Goal: Task Accomplishment & Management: Complete application form

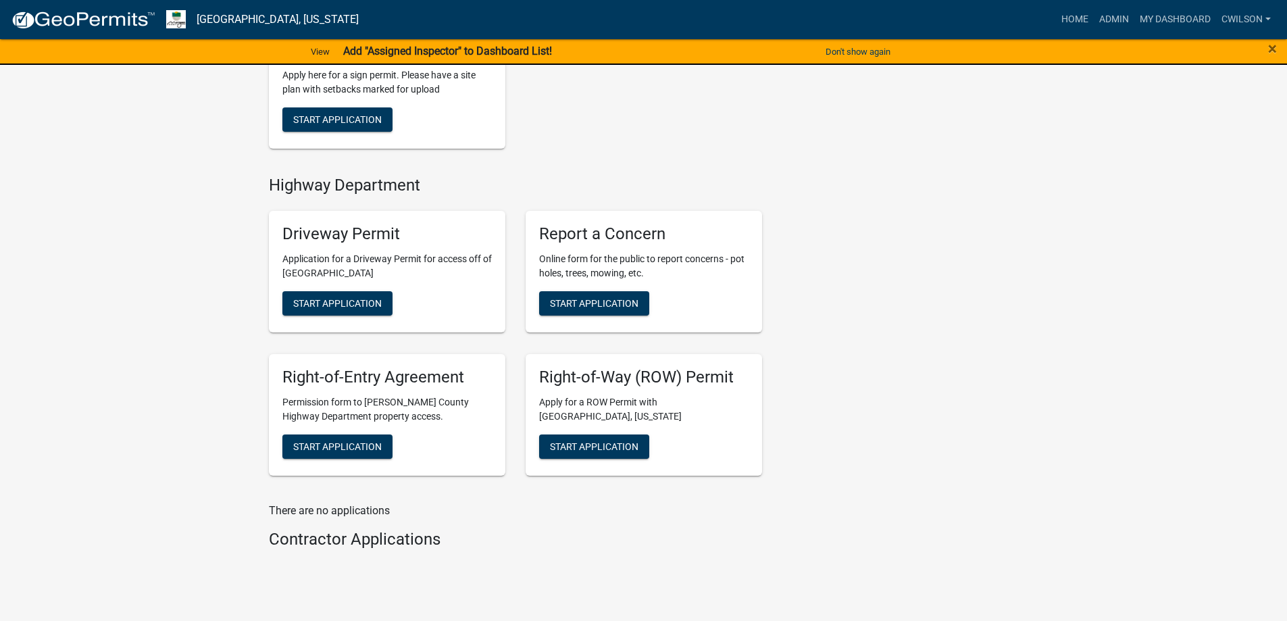
scroll to position [536, 0]
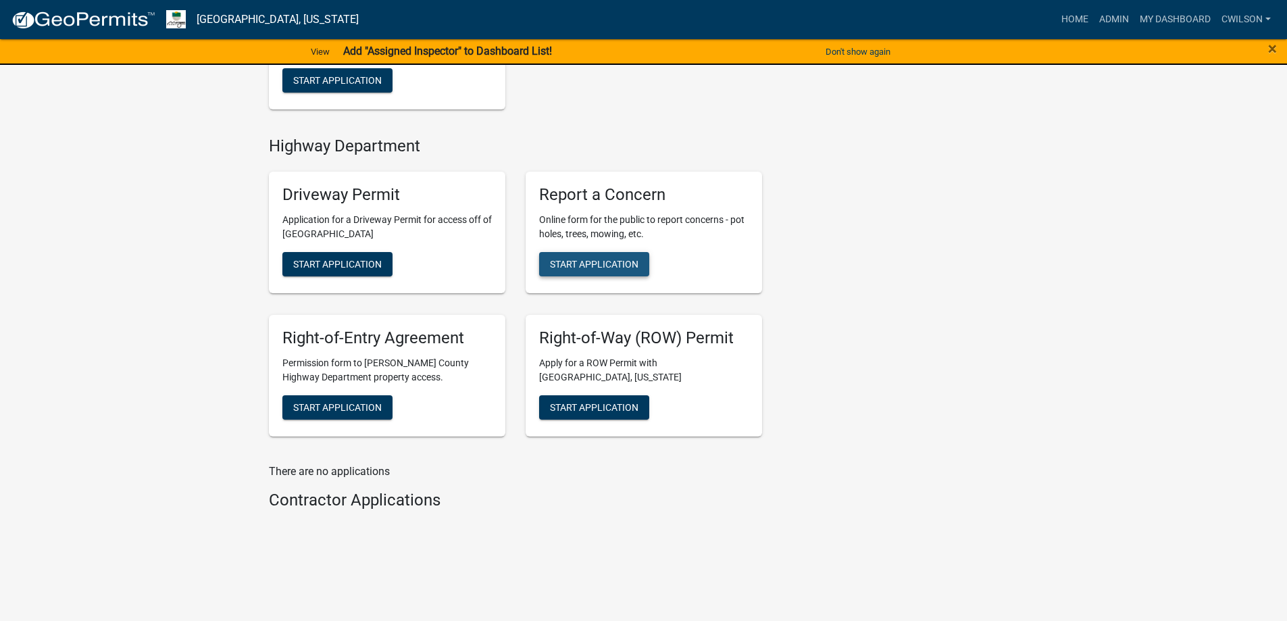
click at [621, 259] on span "Start Application" at bounding box center [594, 264] width 88 height 11
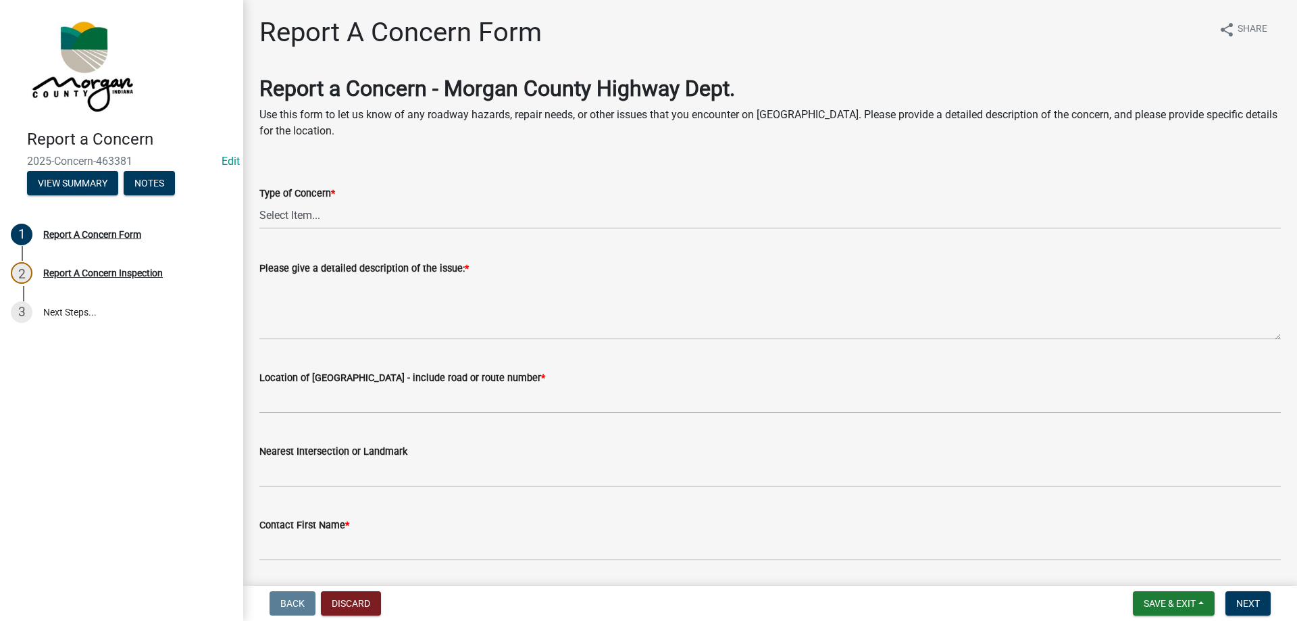
click at [371, 197] on div "Type of Concern *" at bounding box center [769, 193] width 1021 height 16
click at [371, 211] on select "Select Item... Pot Hole Patching Ditch Tree Sign Mowing Culvert Other" at bounding box center [769, 215] width 1021 height 28
click at [259, 201] on select "Select Item... Pot Hole Patching Ditch Tree Sign Mowing Culvert Other" at bounding box center [769, 215] width 1021 height 28
select select "3582e9dc-d8cd-4526-a2d9-157cc62522fd"
click at [344, 209] on select "Select Item... Pot Hole Patching Ditch Tree Sign Mowing Culvert Other" at bounding box center [769, 215] width 1021 height 28
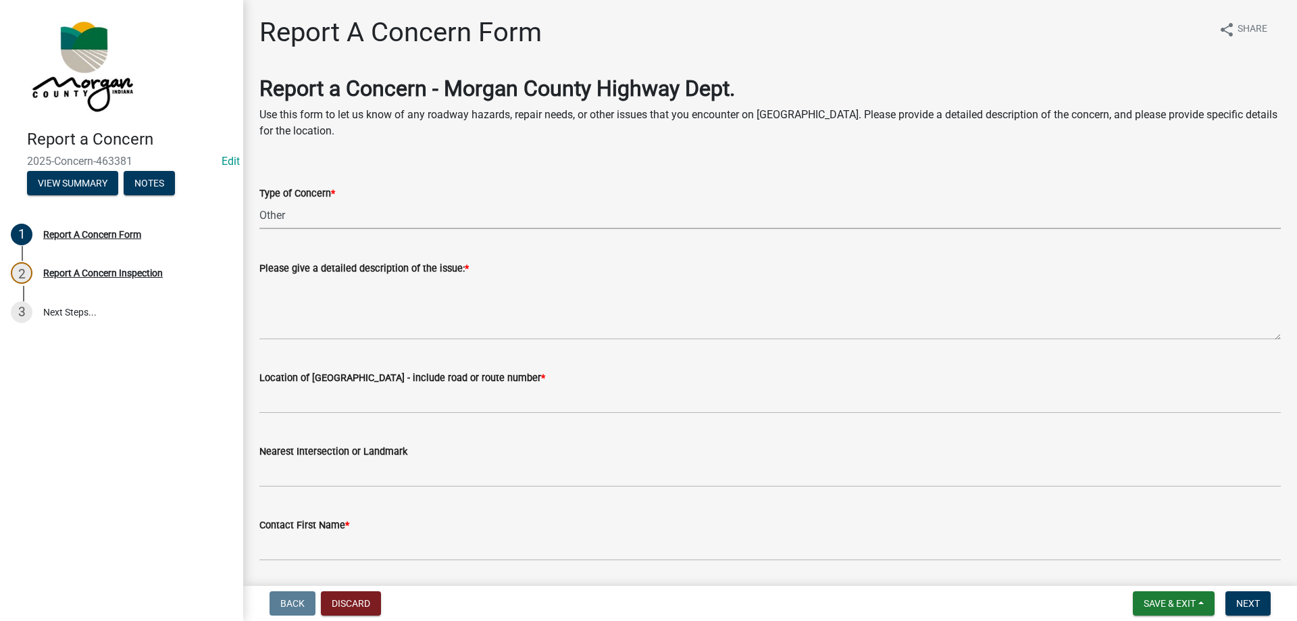
click at [344, 209] on select "Select Item... Pot Hole Patching Ditch Tree Sign Mowing Culvert Other" at bounding box center [769, 215] width 1021 height 28
click at [344, 210] on select "Select Item... Pot Hole Patching Ditch Tree Sign Mowing Culvert Other" at bounding box center [769, 215] width 1021 height 28
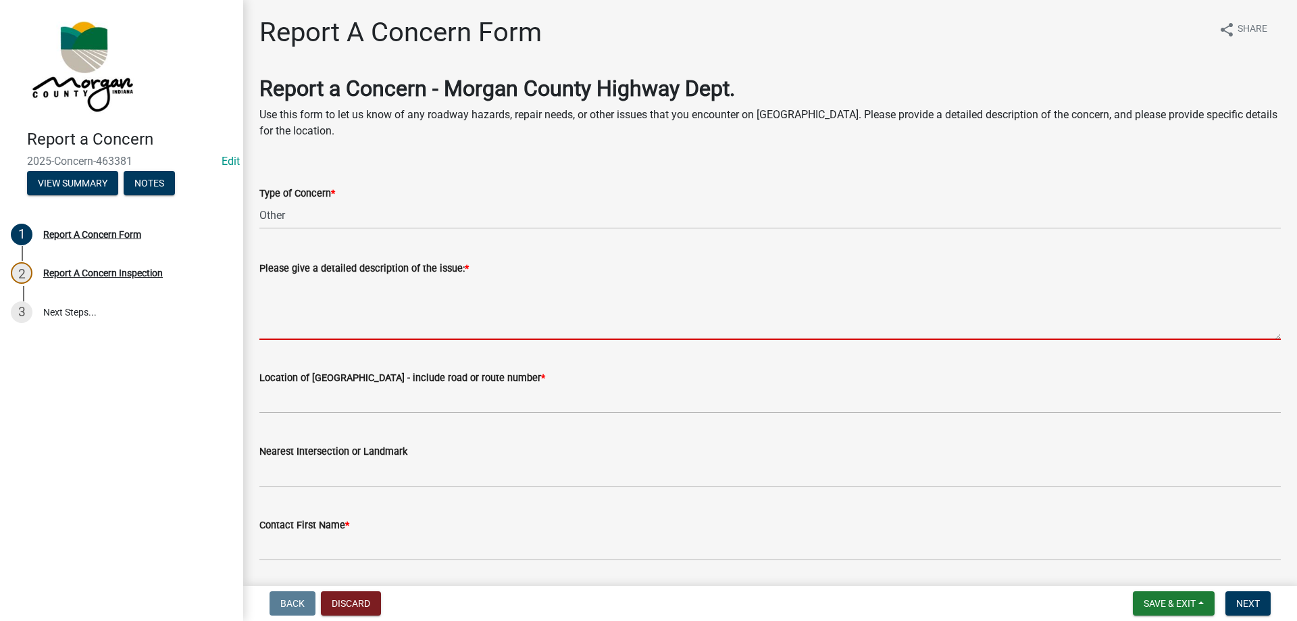
click at [346, 314] on textarea "Please give a detailed description of the issue: *" at bounding box center [769, 307] width 1021 height 63
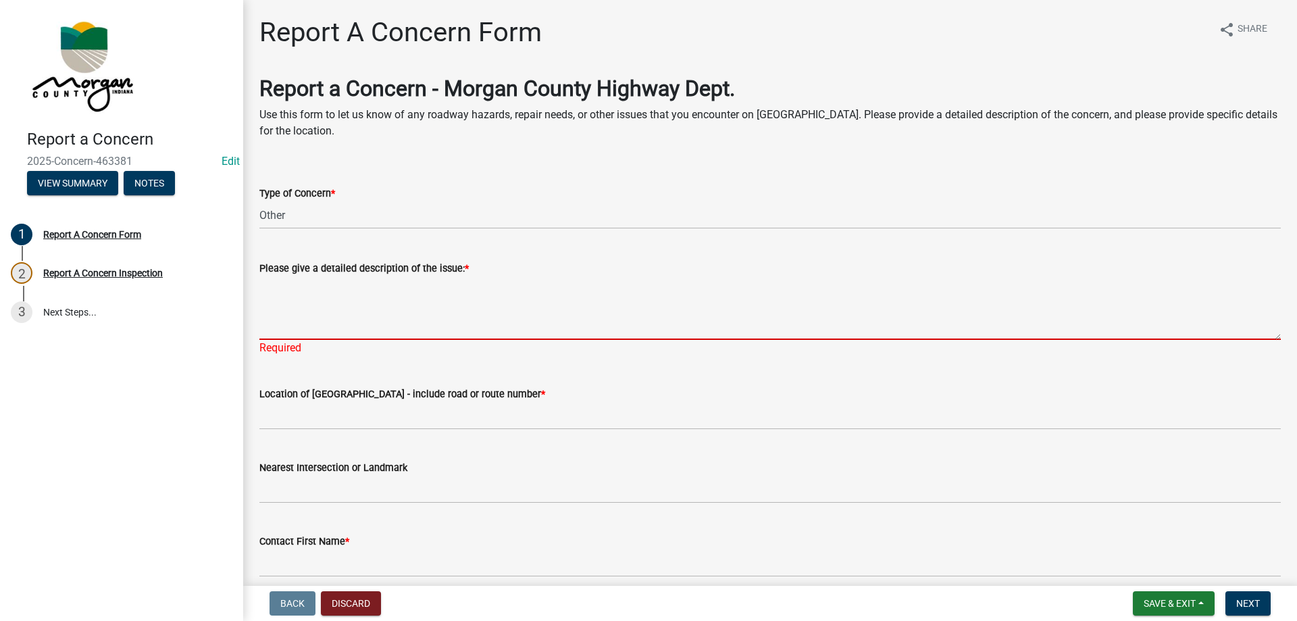
click at [292, 291] on textarea "Please give a detailed description of the issue: *" at bounding box center [769, 307] width 1021 height 63
paste textarea "[PERSON_NAME] - [PHONE_NUMBER] - 100 yards north of 42 on [PERSON_NAME][GEOGRAP…"
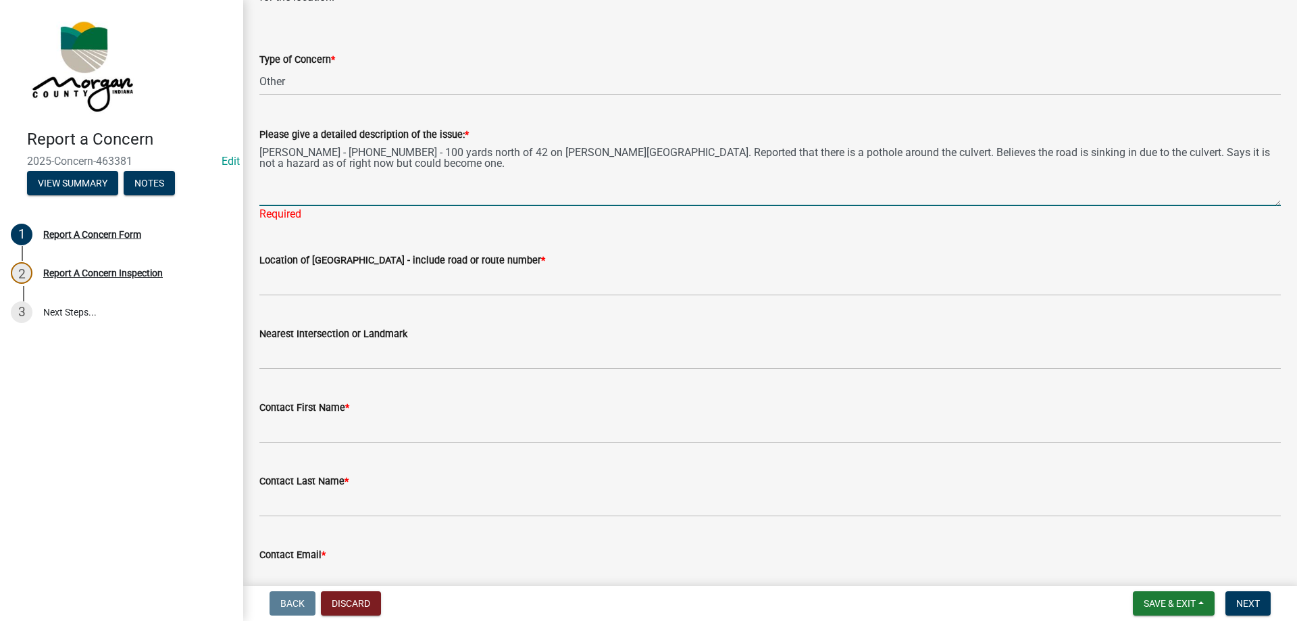
scroll to position [135, 0]
type textarea "[PERSON_NAME] - [PHONE_NUMBER] - 100 yards north of 42 on [PERSON_NAME][GEOGRAP…"
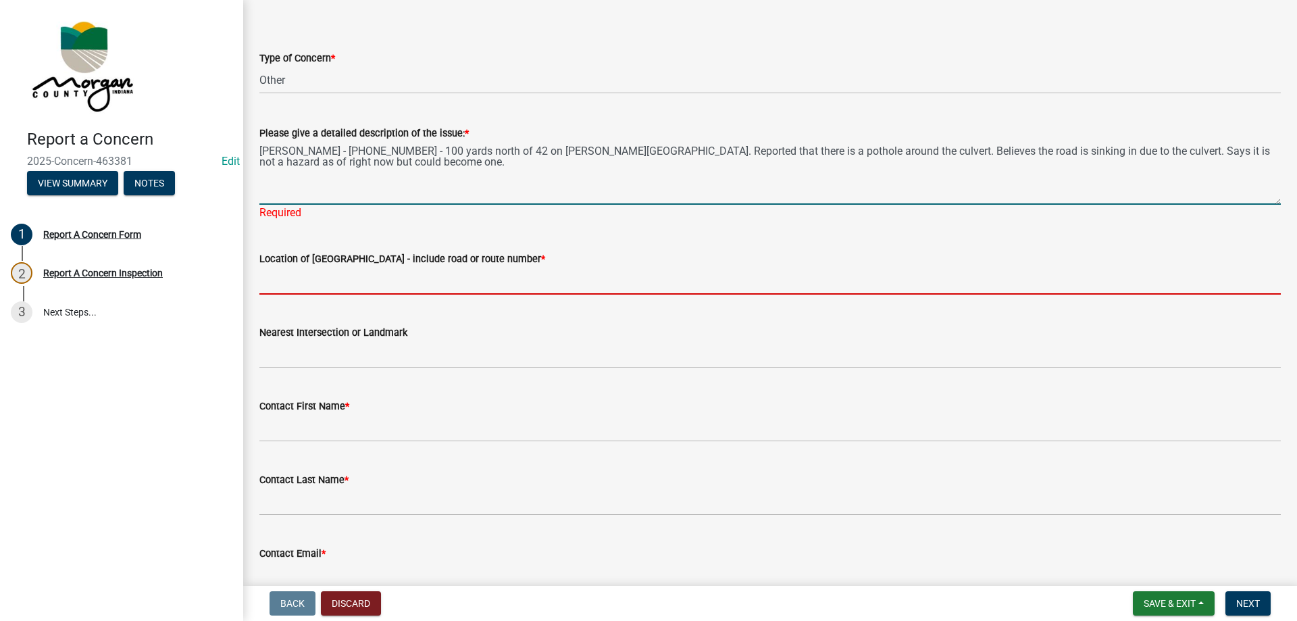
click at [341, 272] on input "Location of [GEOGRAPHIC_DATA] - include road or route number *" at bounding box center [769, 281] width 1021 height 28
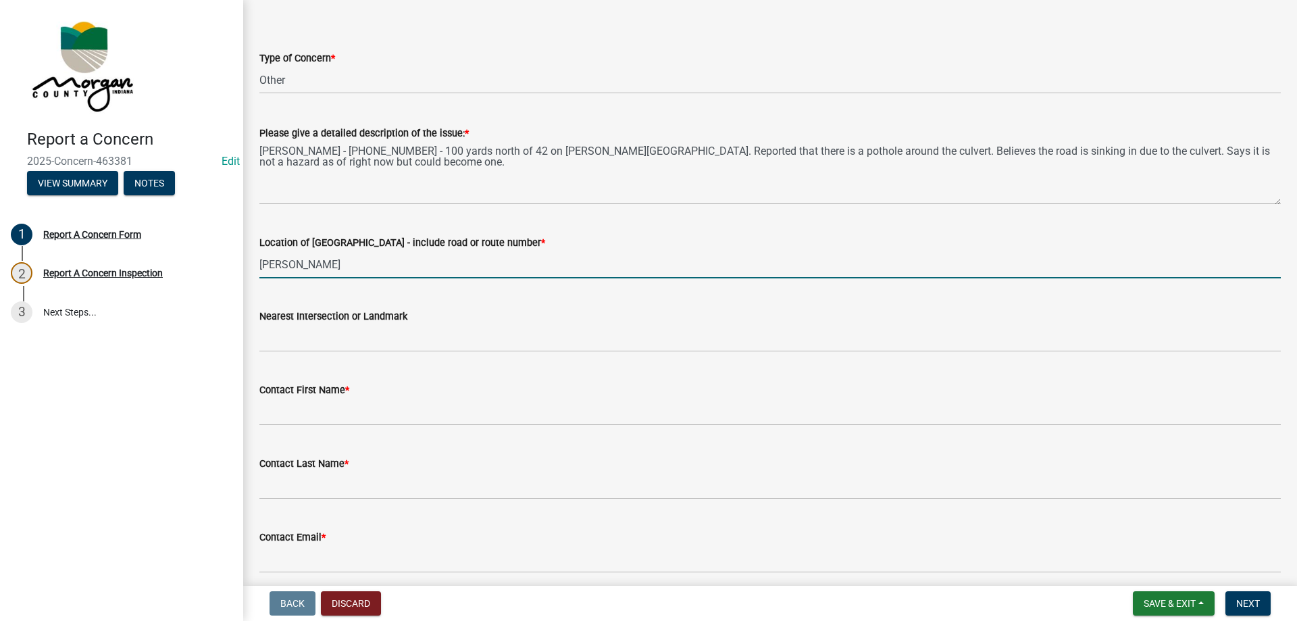
type input "[PERSON_NAME]"
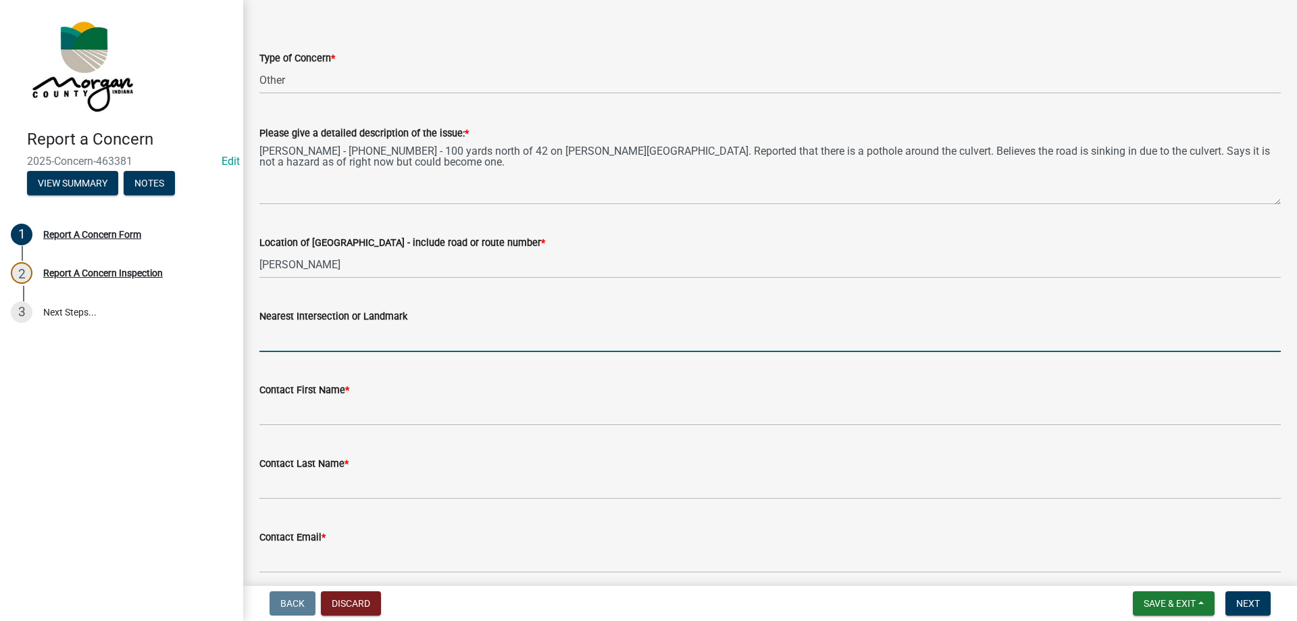
click at [376, 337] on input "Nearest Intersection or Landmark" at bounding box center [769, 338] width 1021 height 28
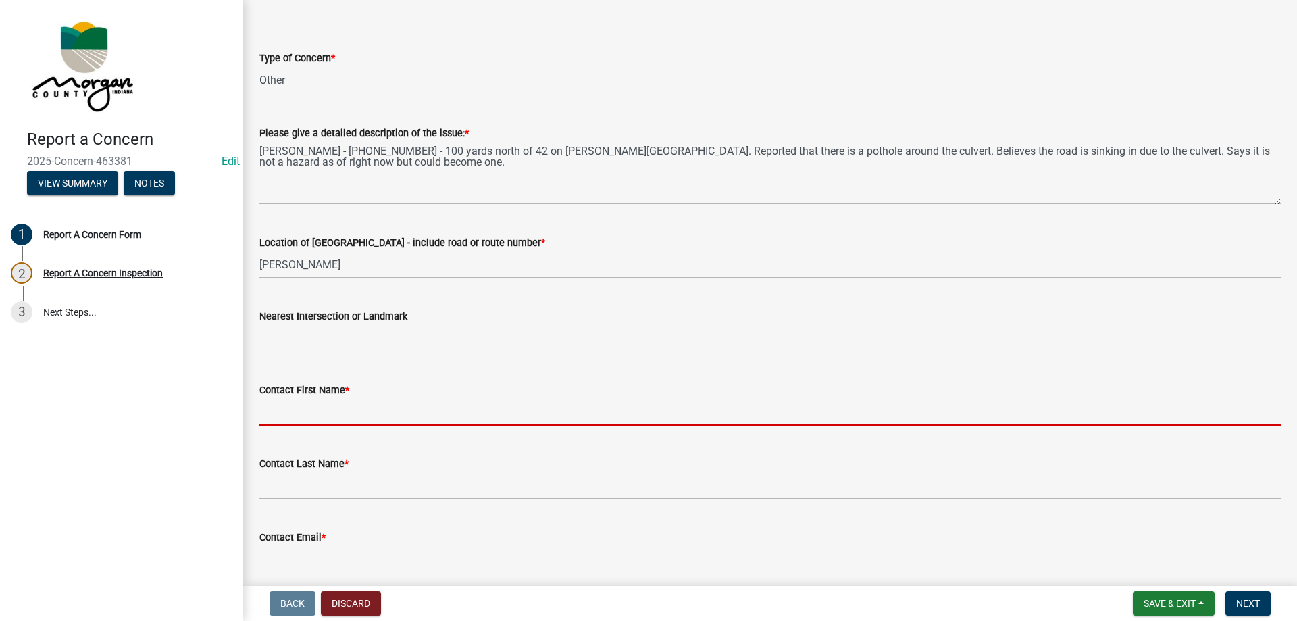
click at [286, 401] on input "Contact First Name *" at bounding box center [769, 412] width 1021 height 28
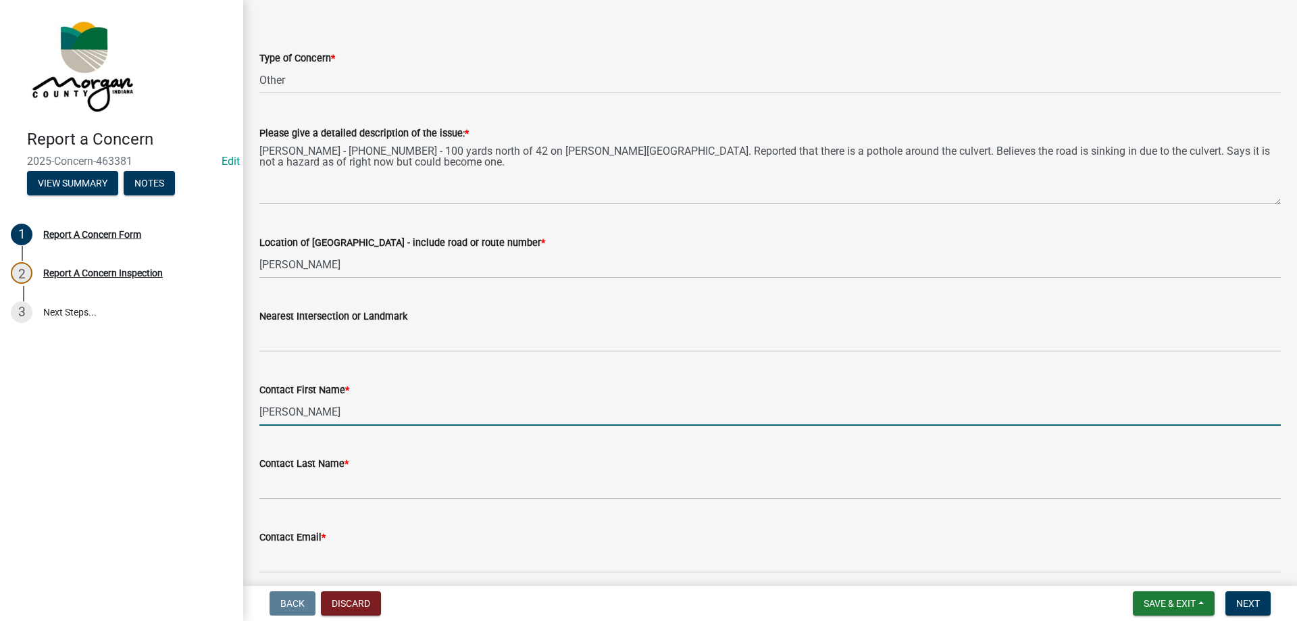
type input "[PERSON_NAME]"
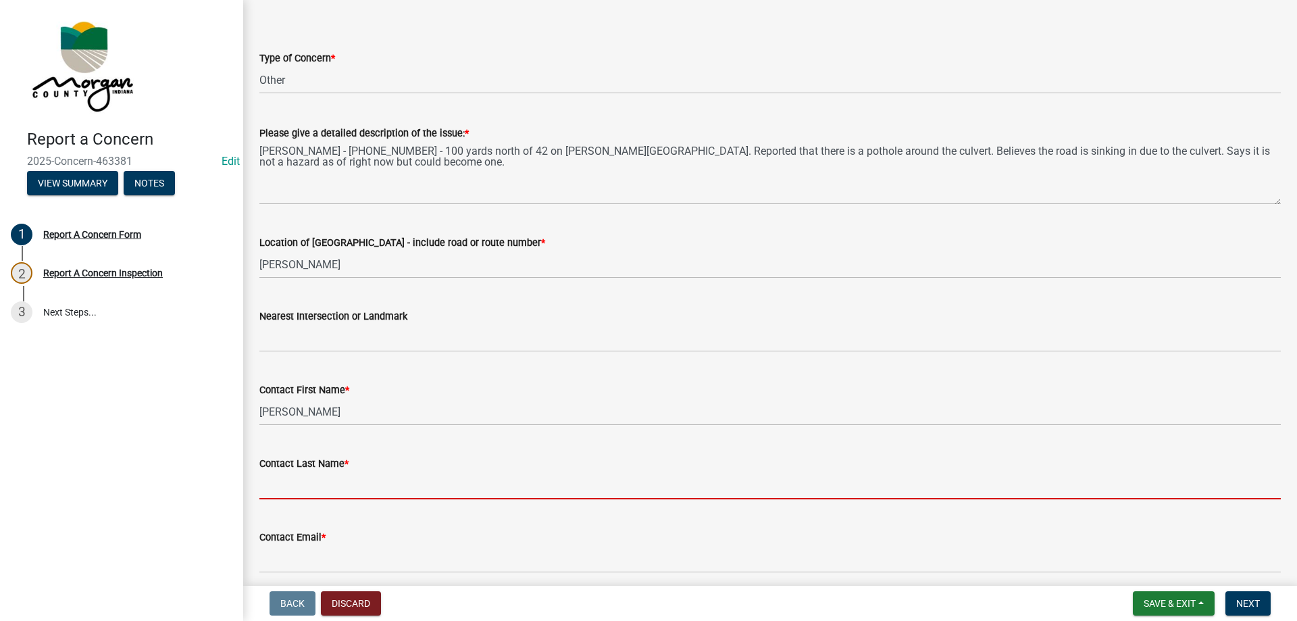
click at [293, 492] on input "Contact Last Name *" at bounding box center [769, 485] width 1021 height 28
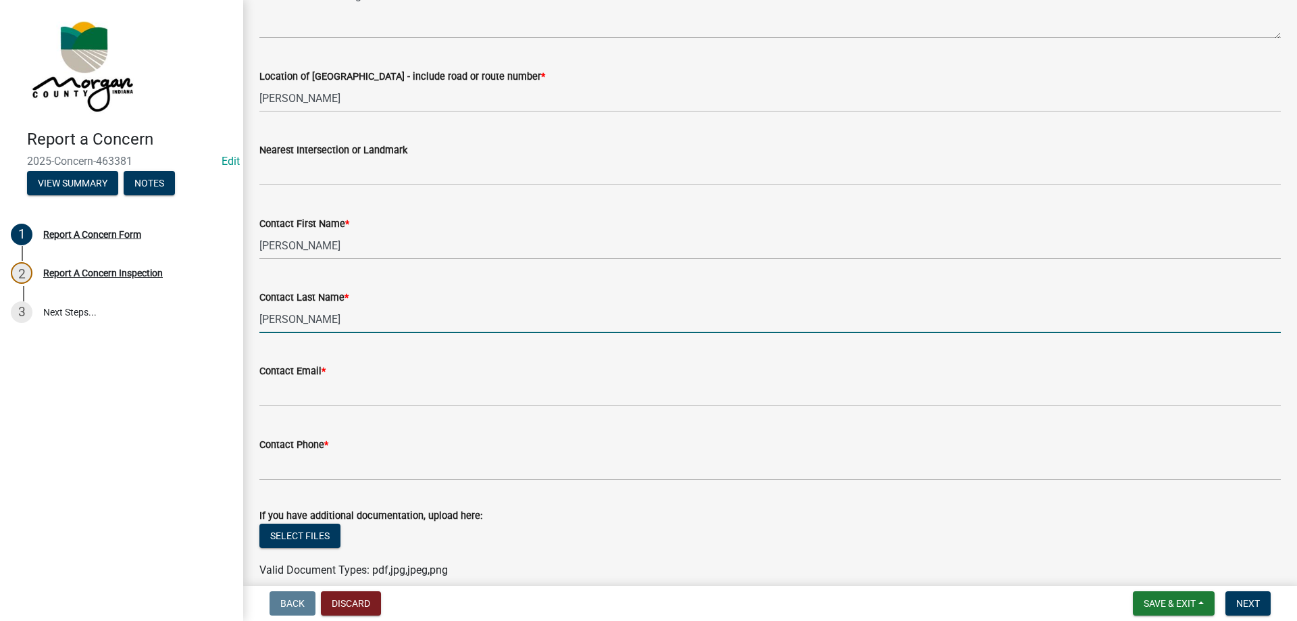
scroll to position [338, 0]
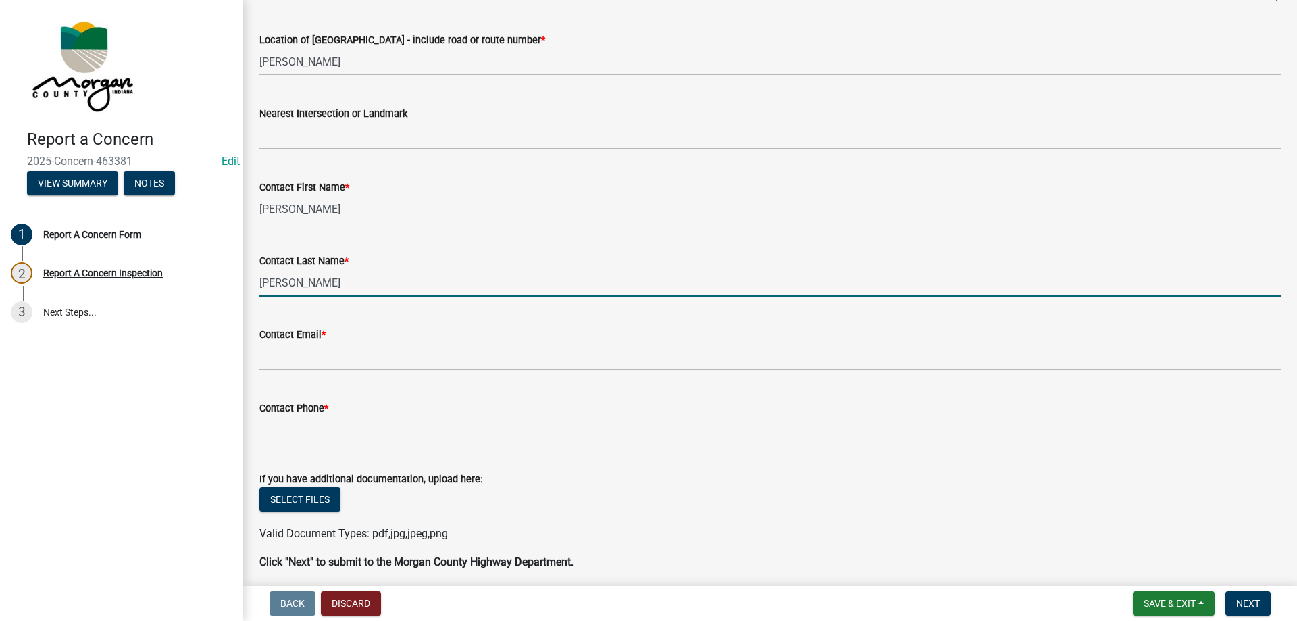
type input "[PERSON_NAME]"
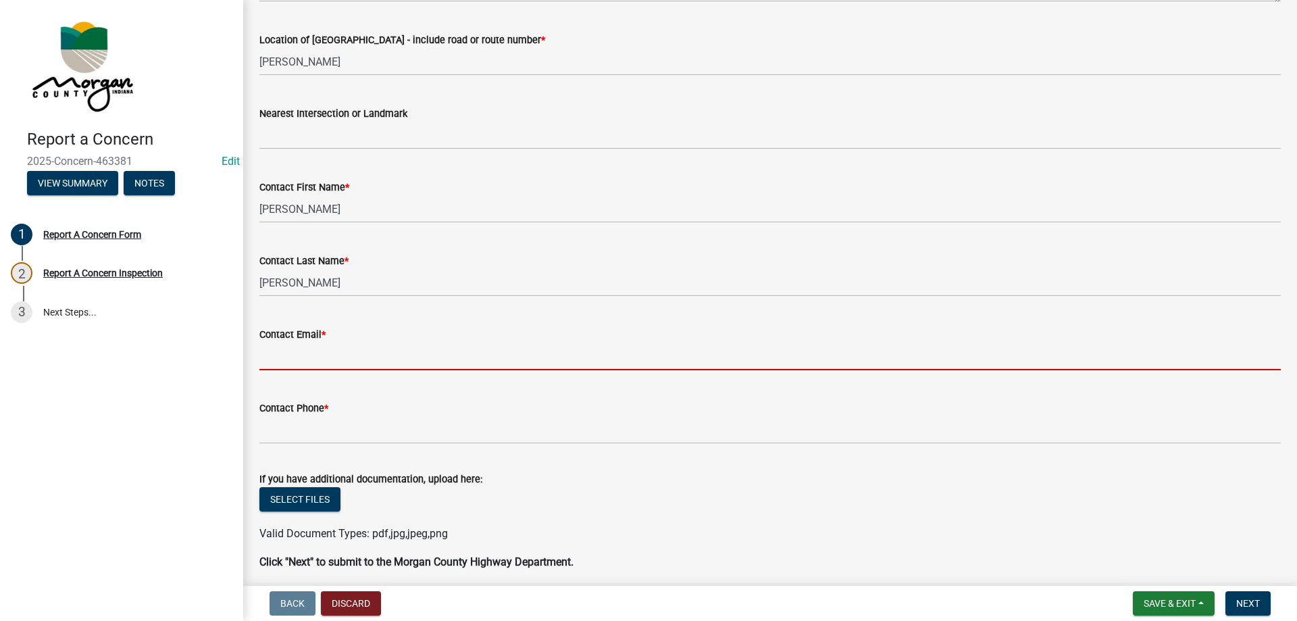
click at [301, 356] on input "Contact Email *" at bounding box center [769, 356] width 1021 height 28
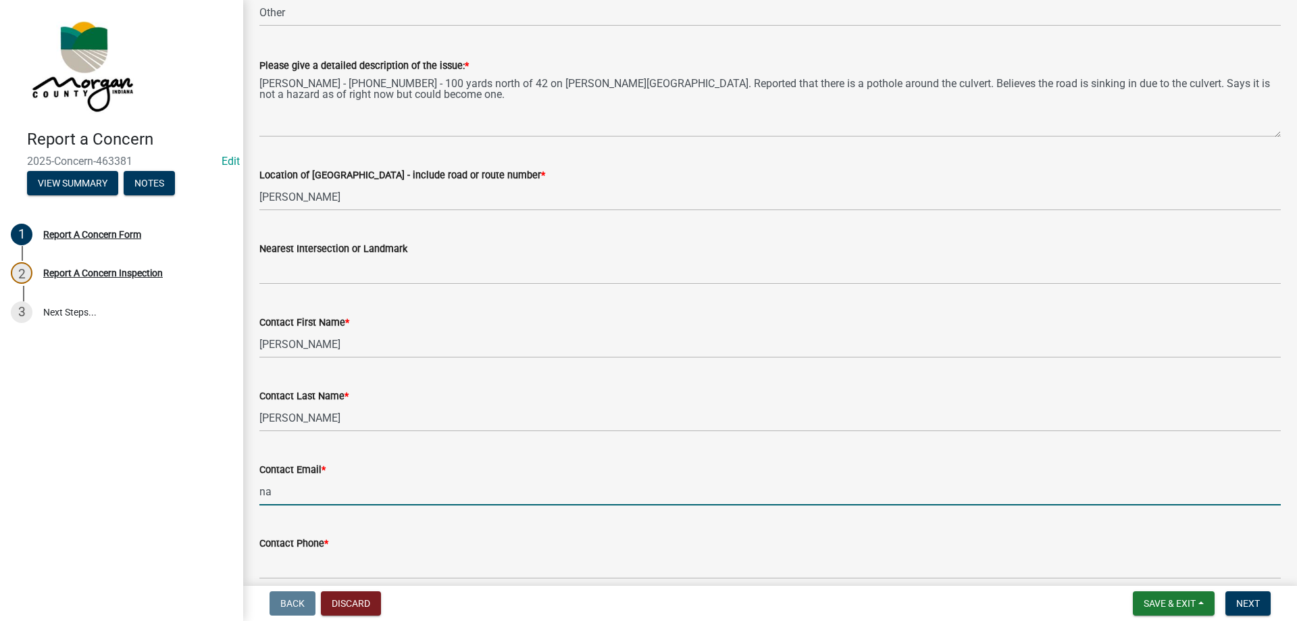
type input "[EMAIL_ADDRESS][DOMAIN_NAME]"
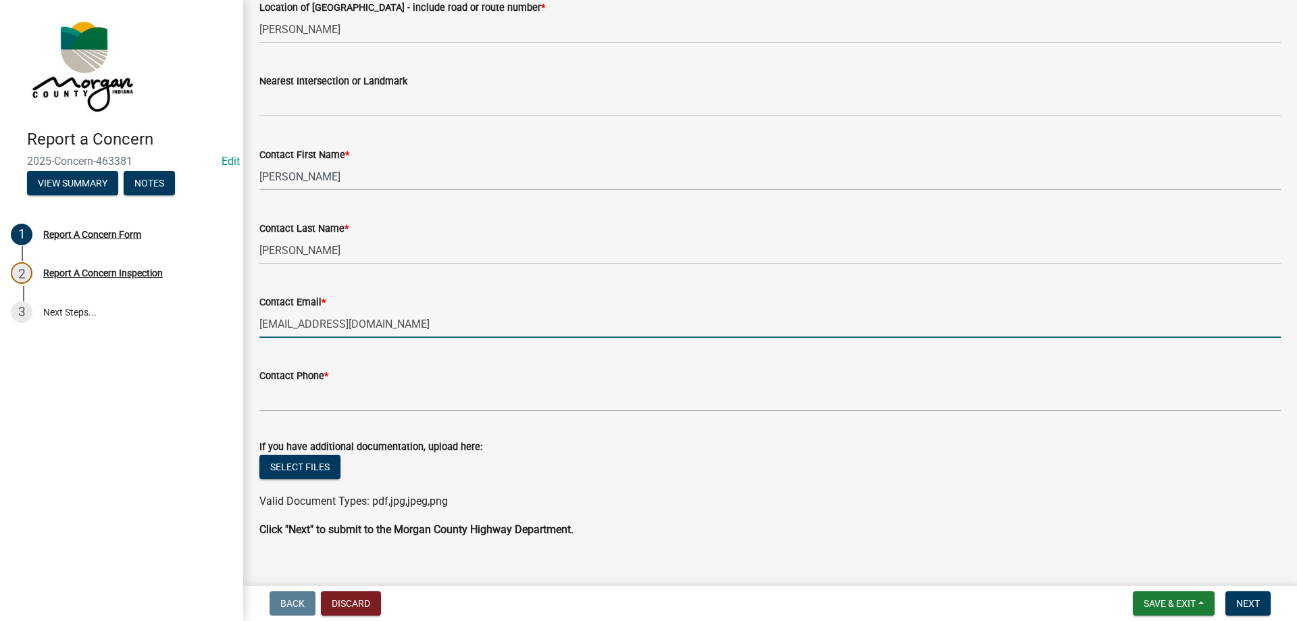
scroll to position [391, 0]
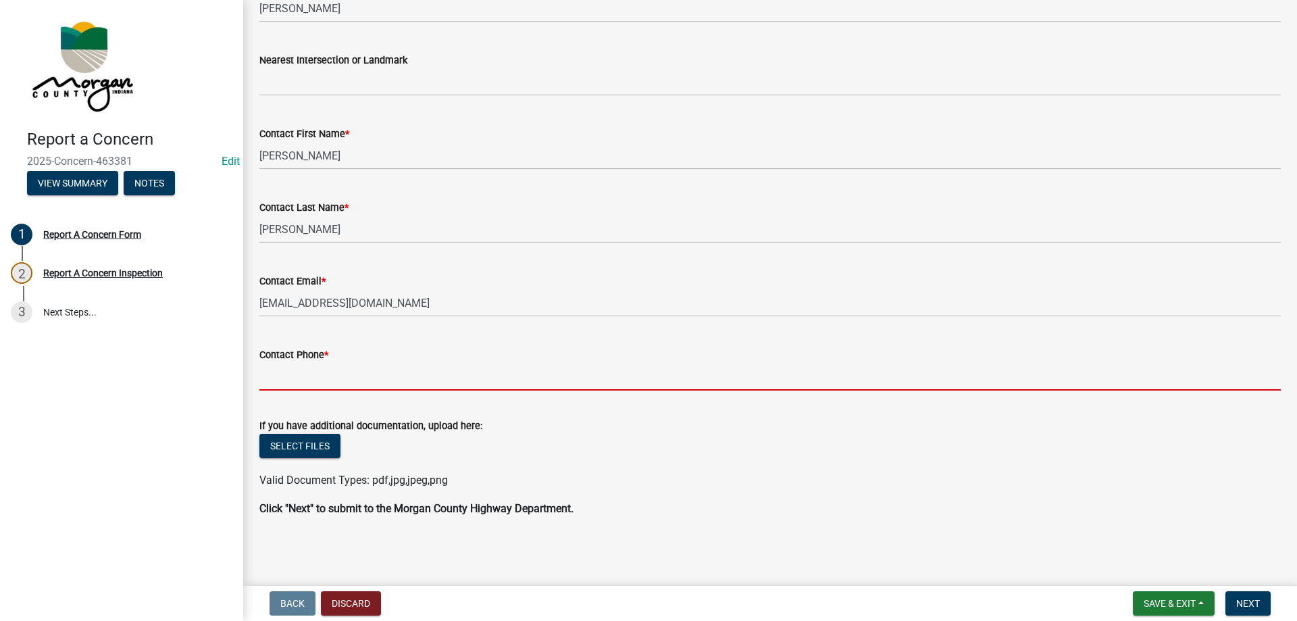
click at [327, 369] on input "Contact Phone *" at bounding box center [769, 377] width 1021 height 28
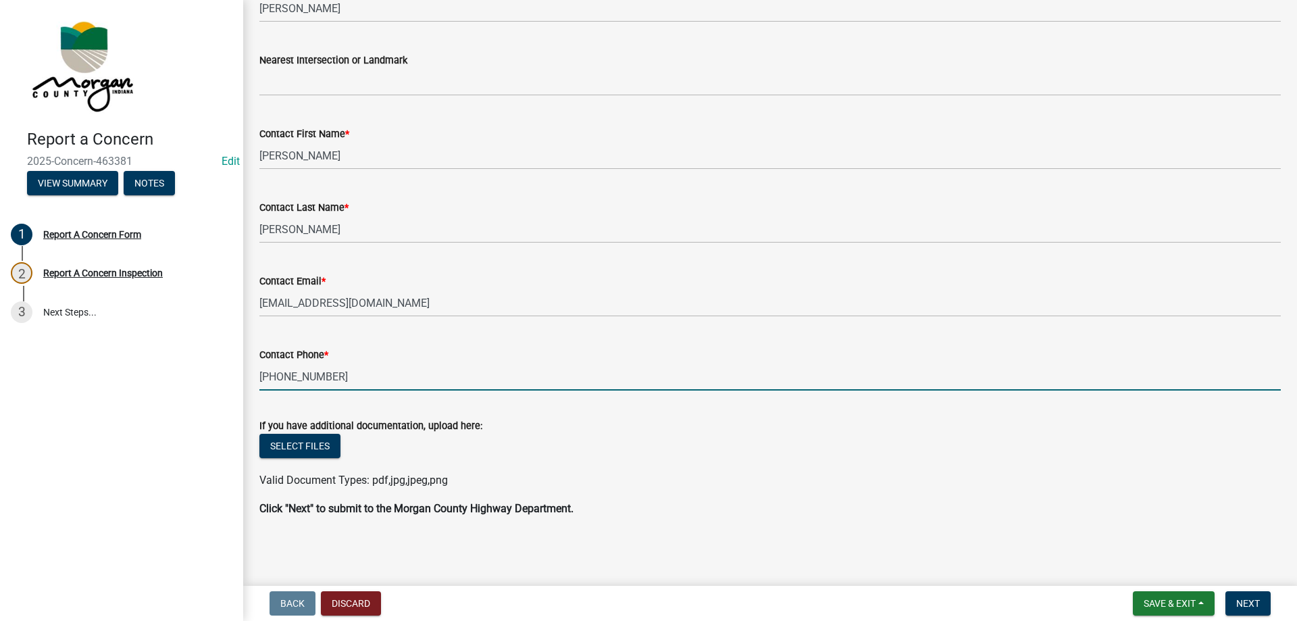
type input "[PHONE_NUMBER]"
click at [652, 407] on form "If you have additional documentation, upload here: Select files Valid Document …" at bounding box center [769, 444] width 1021 height 87
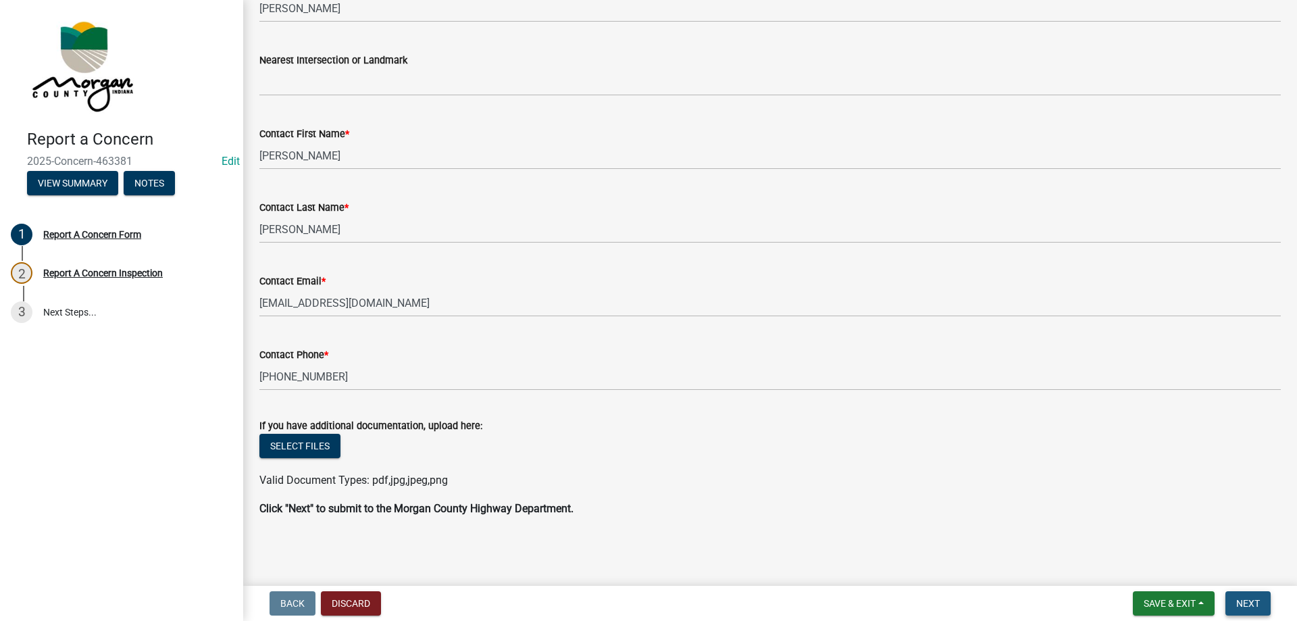
click at [1261, 605] on button "Next" at bounding box center [1247, 603] width 45 height 24
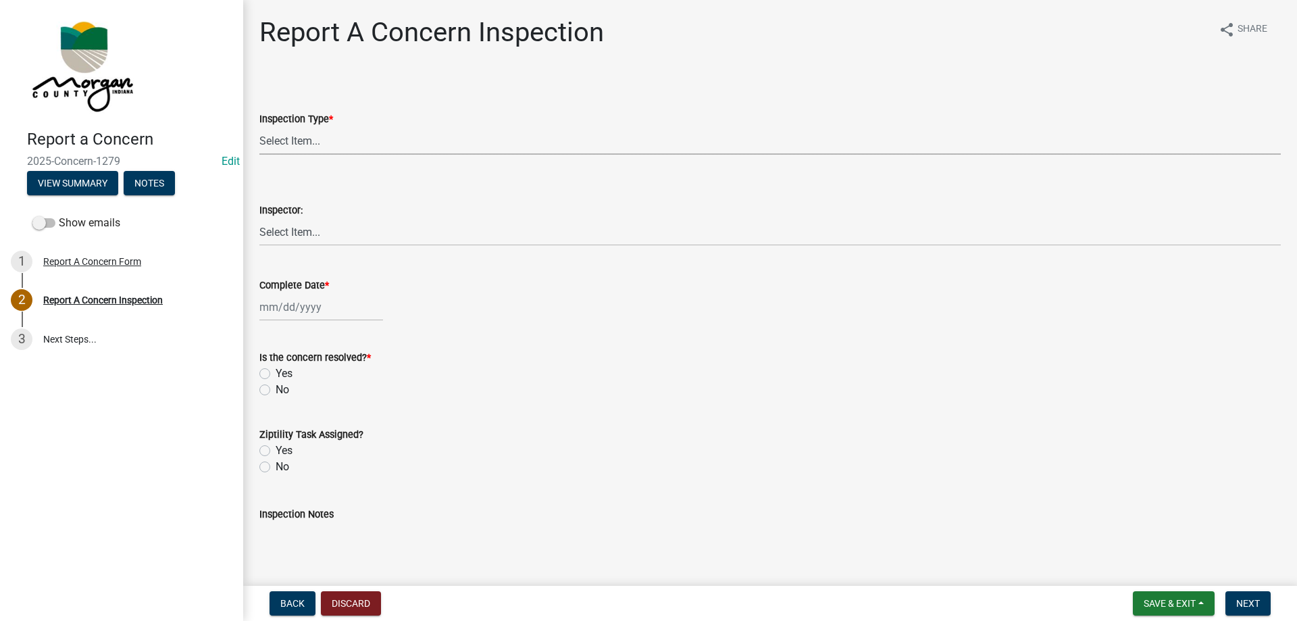
click at [307, 141] on select "Select Item... Pot Hole Patching Ditch Tree Sign Mowing Culvert Other" at bounding box center [769, 141] width 1021 height 28
click at [259, 127] on select "Select Item... Pot Hole Patching Ditch Tree Sign Mowing Culvert Other" at bounding box center [769, 141] width 1021 height 28
select select "3582e9dc-d8cd-4526-a2d9-157cc62522fd"
click at [311, 235] on select "Select Item... [PERSON_NAME] [PERSON_NAME] [PERSON_NAME] [PERSON_NAME] [PERSON_…" at bounding box center [769, 232] width 1021 height 28
click at [259, 218] on select "Select Item... [PERSON_NAME] [PERSON_NAME] [PERSON_NAME] [PERSON_NAME] [PERSON_…" at bounding box center [769, 232] width 1021 height 28
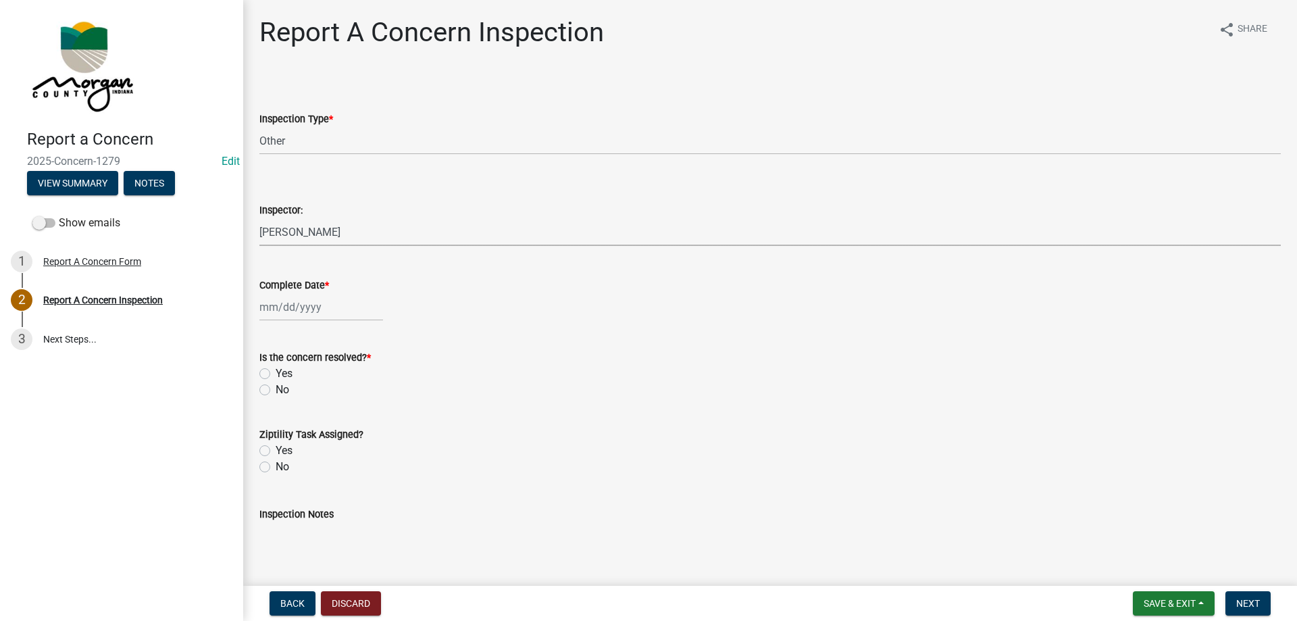
select select "742eb044-fc58-4034-b35e-1550e746fcda"
select select "8"
select select "2025"
click at [342, 311] on div "[PERSON_NAME] Feb Mar Apr [PERSON_NAME][DATE] Oct Nov [DATE] 1526 1527 1528 152…" at bounding box center [321, 307] width 124 height 28
click at [319, 419] on div "13" at bounding box center [316, 422] width 22 height 22
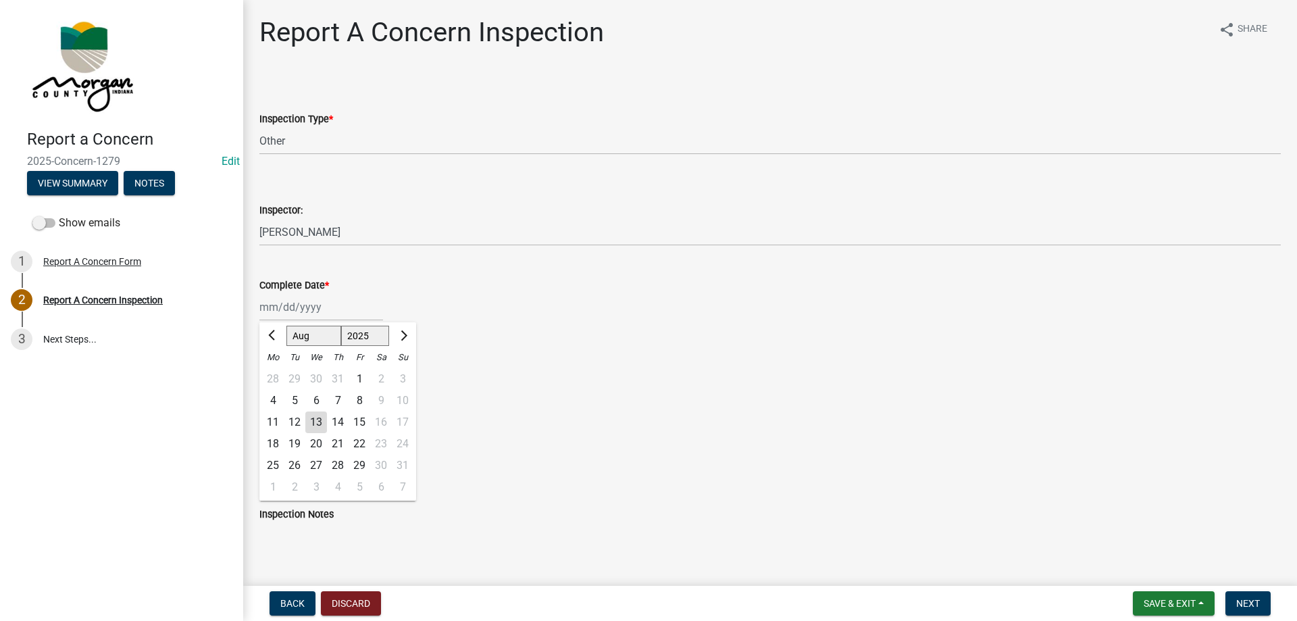
type input "[DATE]"
click at [290, 375] on label "Yes" at bounding box center [284, 373] width 17 height 16
click at [284, 374] on input "Yes" at bounding box center [280, 369] width 9 height 9
radio input "true"
click at [278, 450] on label "Yes" at bounding box center [284, 450] width 17 height 16
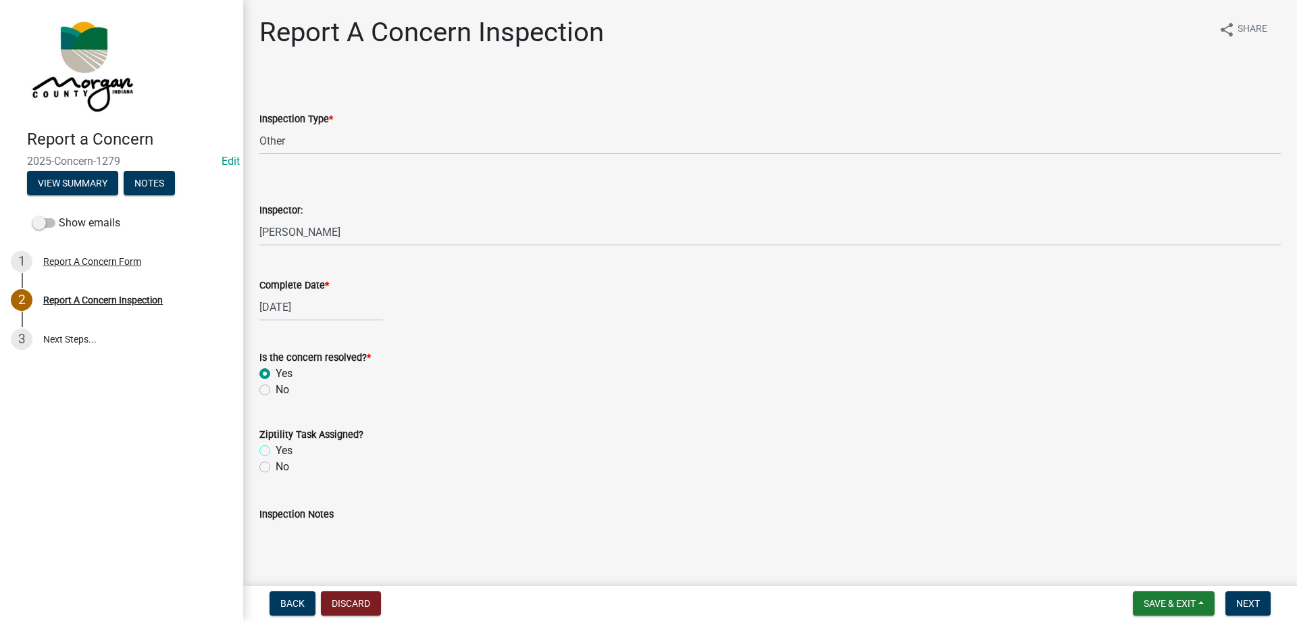
click at [278, 450] on input "Yes" at bounding box center [280, 446] width 9 height 9
radio input "true"
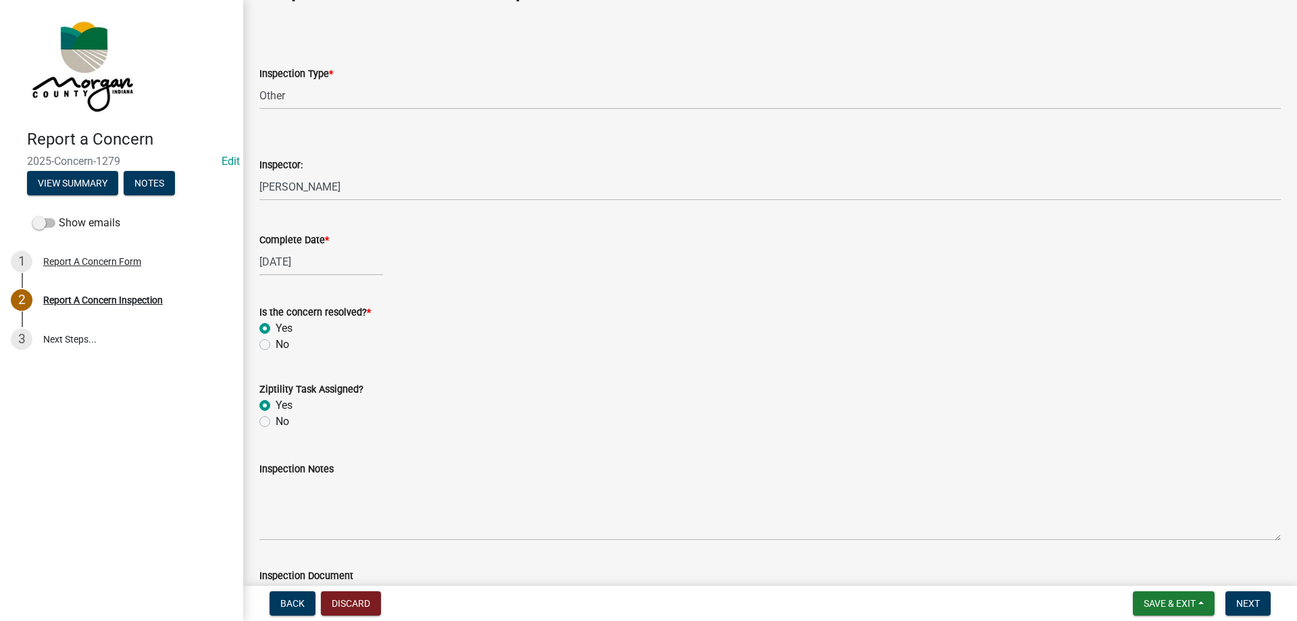
scroll to position [168, 0]
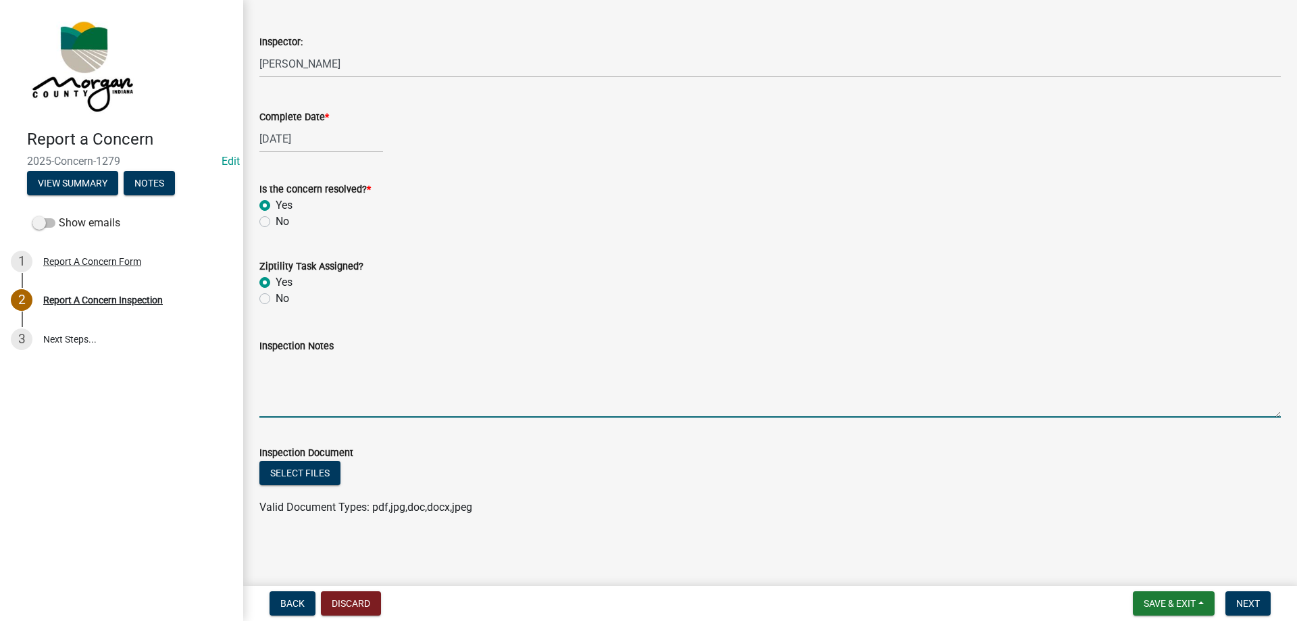
click at [351, 383] on textarea "Inspection Notes" at bounding box center [769, 385] width 1021 height 63
type textarea "D"
type textarea "Sent to D3 Concern"
click at [1259, 611] on button "Next" at bounding box center [1247, 603] width 45 height 24
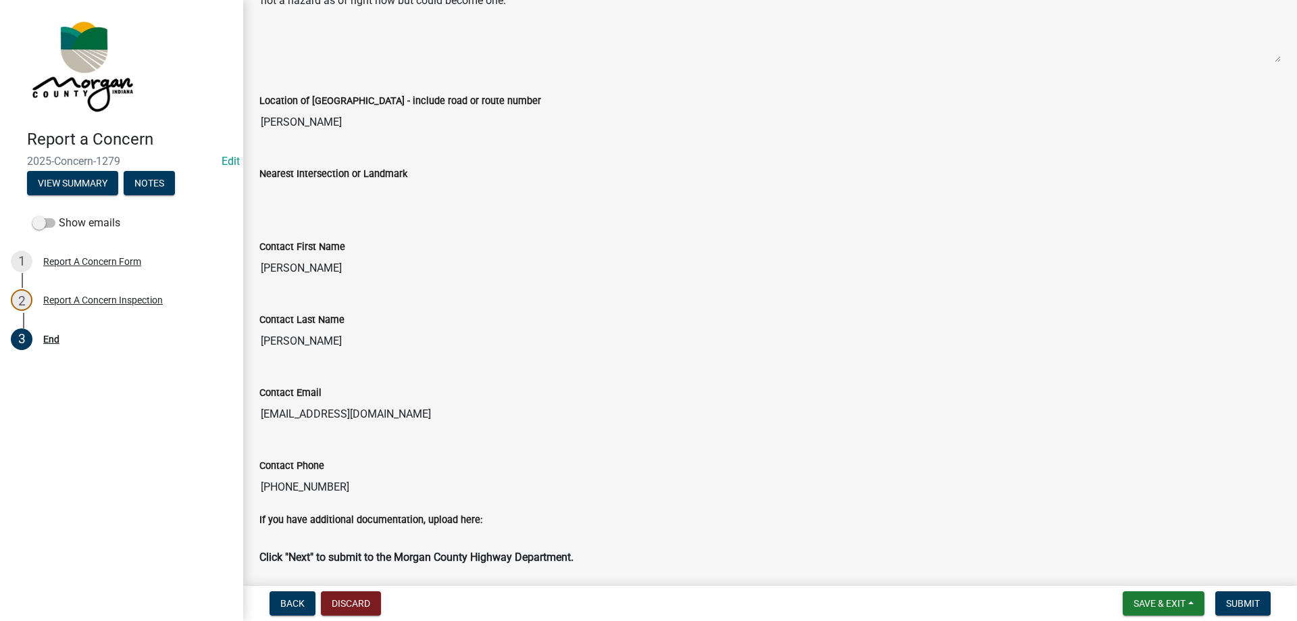
scroll to position [427, 0]
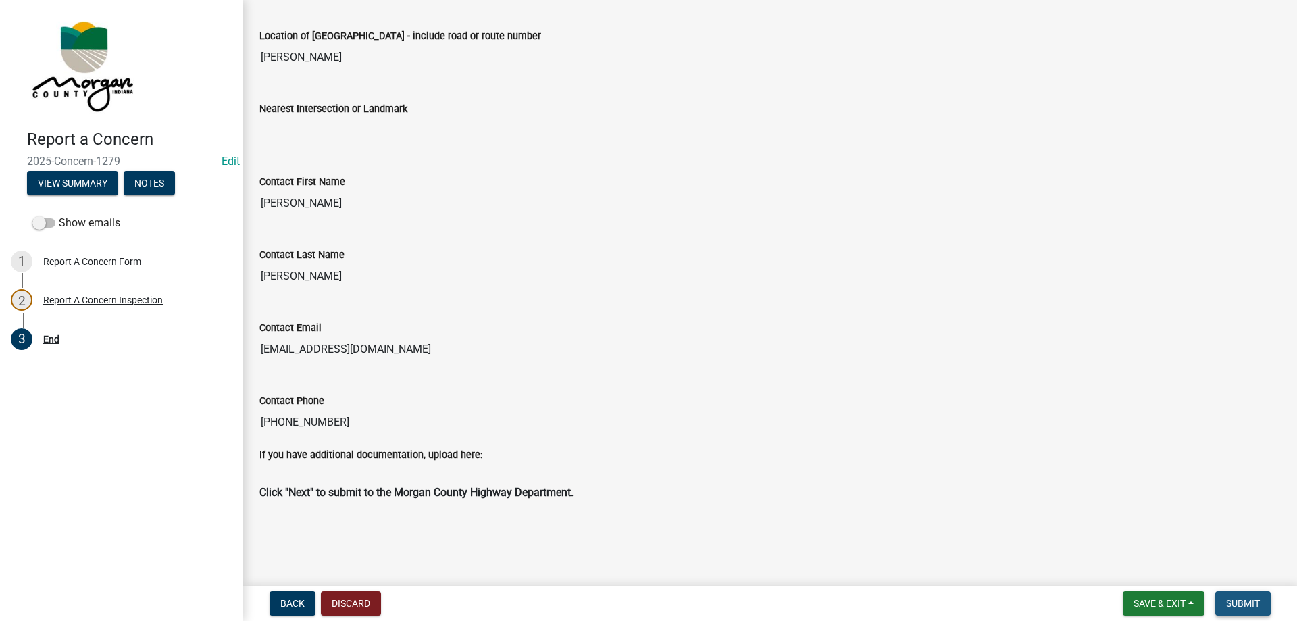
click at [1245, 604] on span "Submit" at bounding box center [1243, 603] width 34 height 11
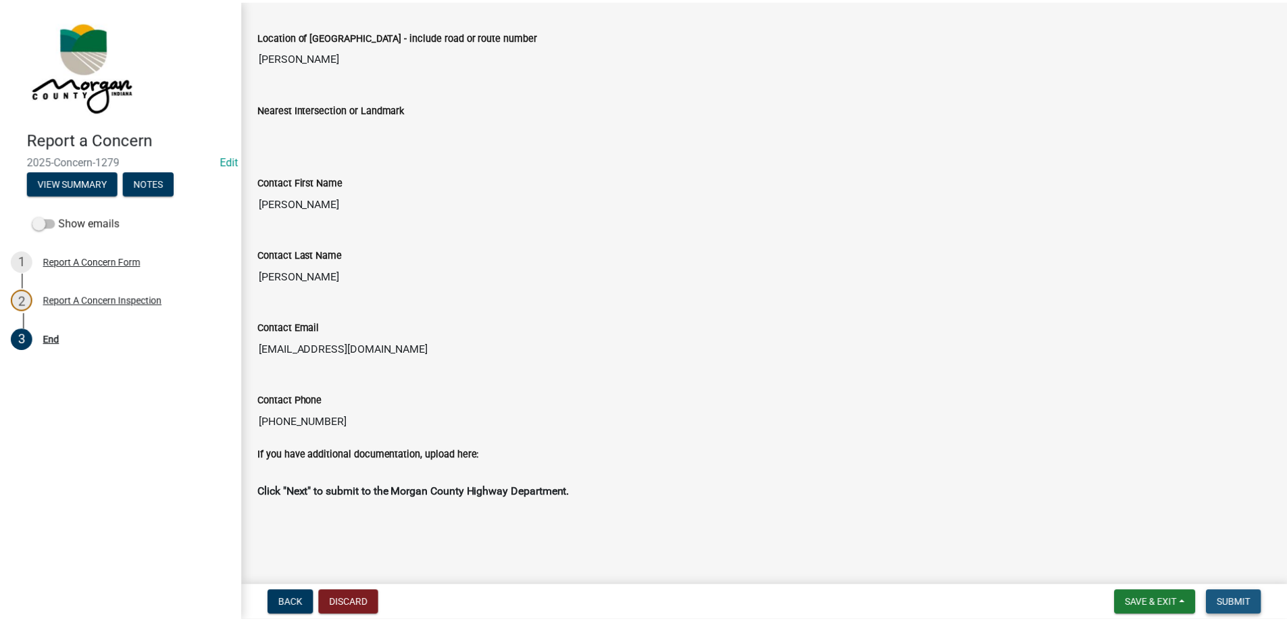
scroll to position [0, 0]
